Goal: Find specific page/section

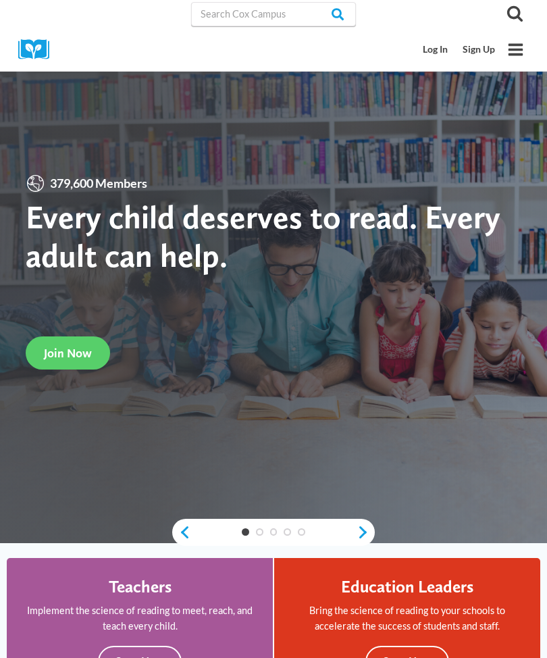
click at [443, 53] on link "Log In" at bounding box center [436, 49] width 40 height 25
click at [437, 34] on div "Log In Sign Up" at bounding box center [459, 49] width 86 height 43
click at [431, 42] on link "Log In" at bounding box center [436, 49] width 40 height 25
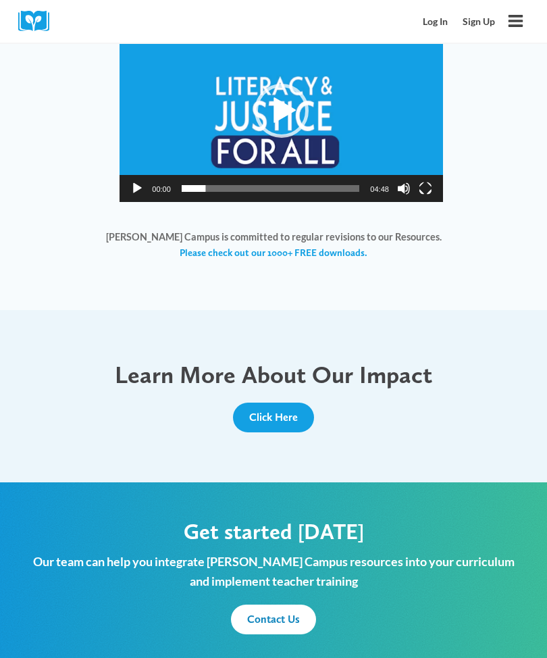
scroll to position [1105, 0]
